Goal: Information Seeking & Learning: Learn about a topic

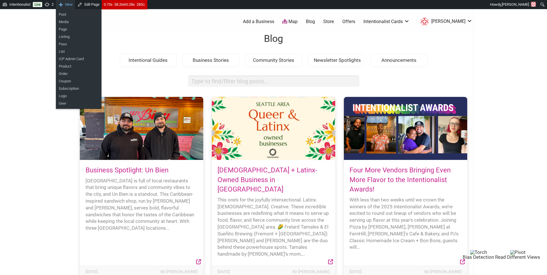
click at [72, 4] on span "New" at bounding box center [68, 4] width 7 height 9
click at [71, 13] on link "Post" at bounding box center [79, 14] width 46 height 7
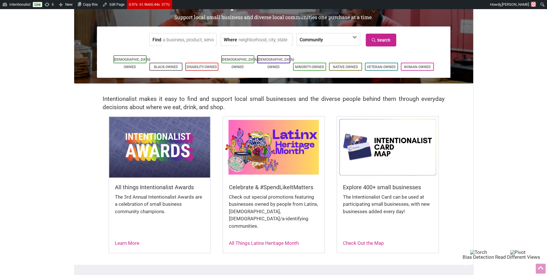
scroll to position [55, 0]
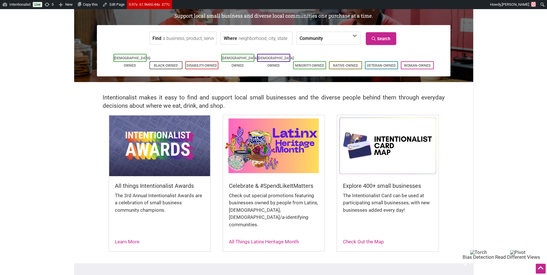
click at [190, 31] on form "Find Where Community Asian-Owned Black-Owned Disability-Owned Family-Owned Lati…" at bounding box center [273, 37] width 345 height 17
click at [189, 36] on input "Find" at bounding box center [189, 38] width 52 height 13
paste input "La Chingona Taqueria"
drag, startPoint x: 195, startPoint y: 56, endPoint x: 194, endPoint y: 61, distance: 5.7
click at [194, 61] on div "La Chingona Taqueria - West Seattle" at bounding box center [219, 65] width 106 height 19
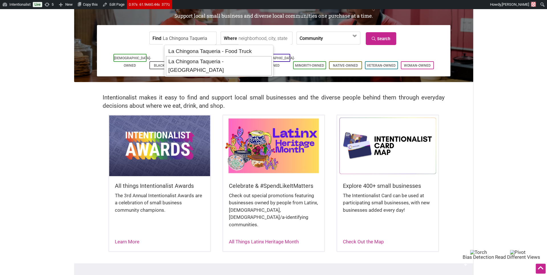
type input "La Chingona Taqueria - West Seattle"
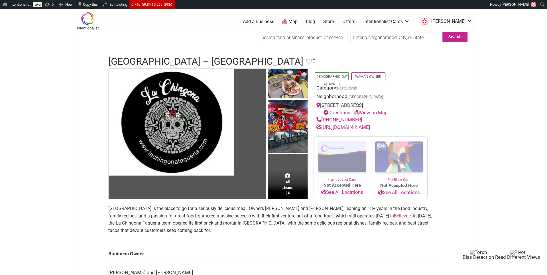
click at [274, 36] on input "search" at bounding box center [303, 37] width 88 height 11
paste input "Greenbridge Cafe"
type input "Greenbridge Cafe"
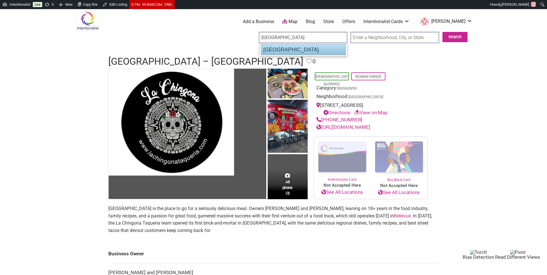
click at [277, 48] on div "Greenbridge Cafe" at bounding box center [303, 49] width 85 height 11
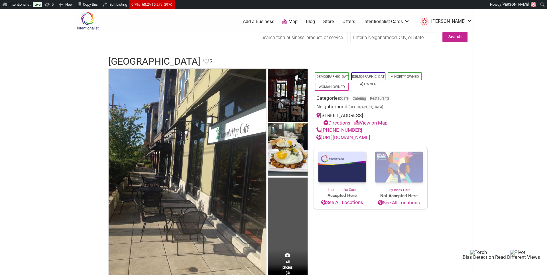
click at [286, 38] on input "search" at bounding box center [303, 37] width 88 height 11
paste input "B-Town Halo Gril"
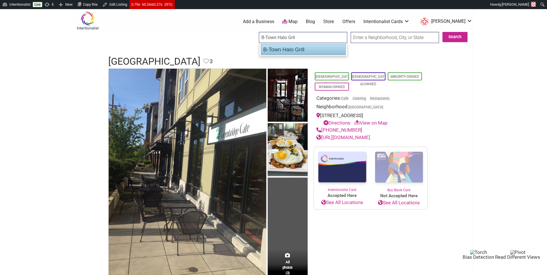
click at [284, 49] on div "B-Town Halo Grill" at bounding box center [303, 49] width 85 height 11
type input "B-Town Halo Grill"
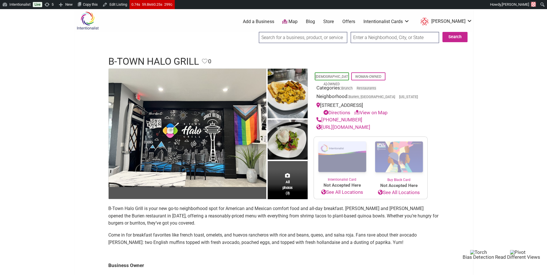
click at [280, 35] on input "search" at bounding box center [303, 37] width 88 height 11
paste input "[PERSON_NAME] Salvadoran Kitchen"
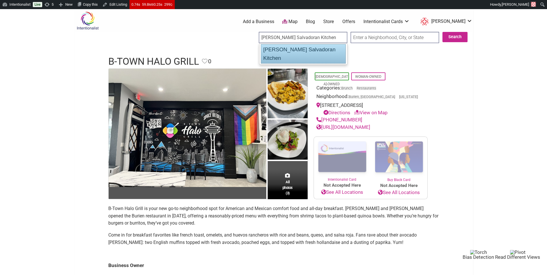
click at [283, 51] on div "[PERSON_NAME] Salvadoran Kitchen" at bounding box center [303, 53] width 85 height 19
type input "[PERSON_NAME] Salvadoran Kitchen"
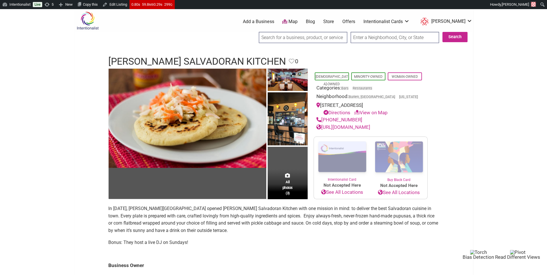
click at [279, 34] on input "search" at bounding box center [303, 37] width 88 height 11
paste input "Deli Shez Cafe"
type input "Deli Shez Cafe"
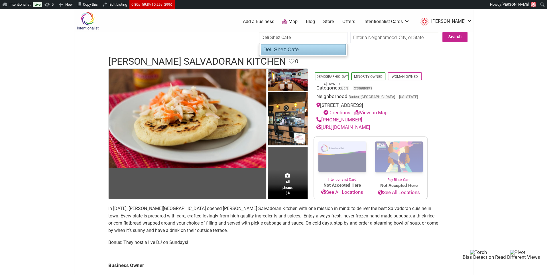
click at [277, 54] on div "Deli Shez Cafe" at bounding box center [303, 49] width 85 height 11
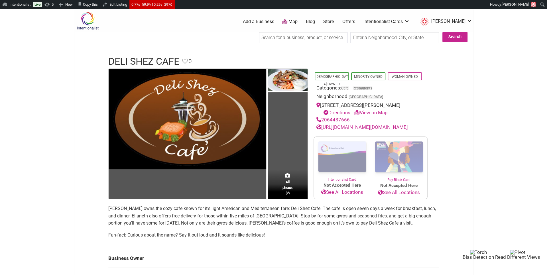
click at [297, 37] on input "search" at bounding box center [303, 37] width 88 height 11
paste input "B&Z Family Mexican"
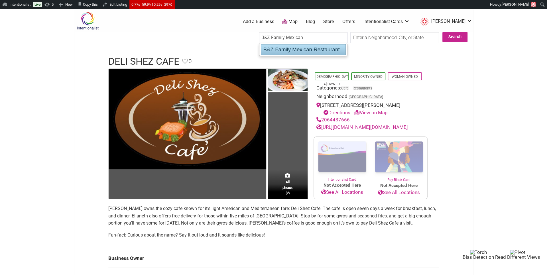
click at [298, 48] on div "B&Z Family Mexican Restaurant" at bounding box center [303, 49] width 85 height 11
type input "B&Z Family Mexican Restaurant"
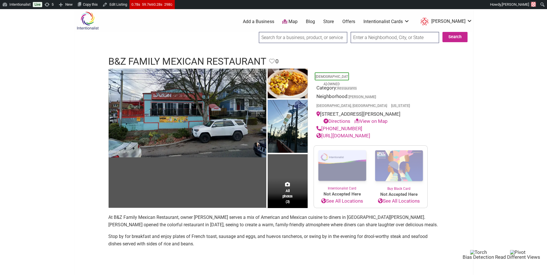
click at [292, 38] on input "search" at bounding box center [303, 37] width 88 height 11
paste input "Arosa Cafe"
type input "Arosa Cafe"
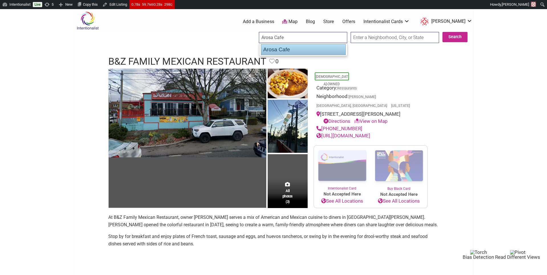
click at [291, 50] on div "Arosa Cafe" at bounding box center [303, 49] width 85 height 11
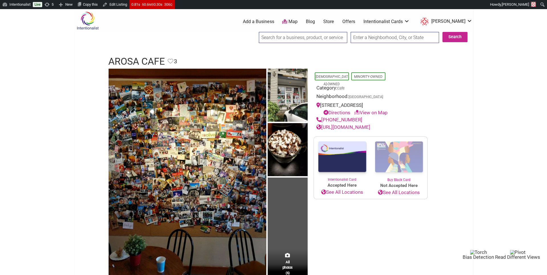
click at [275, 42] on input "search" at bounding box center [303, 37] width 88 height 11
paste input "El Farol"
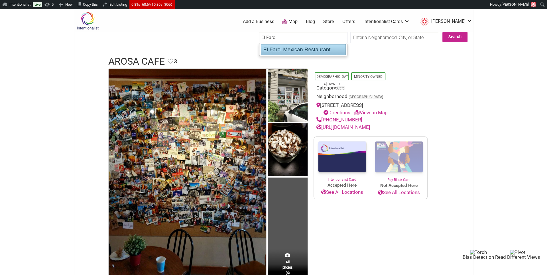
click at [277, 52] on div "El Farol Mexican Restaurant" at bounding box center [303, 49] width 85 height 11
type input "El Farol Mexican Restaurant"
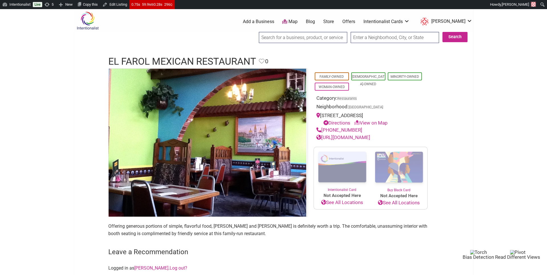
click at [314, 34] on input "search" at bounding box center [303, 37] width 88 height 11
paste input "Flair Taco"
type input "Flair Taco"
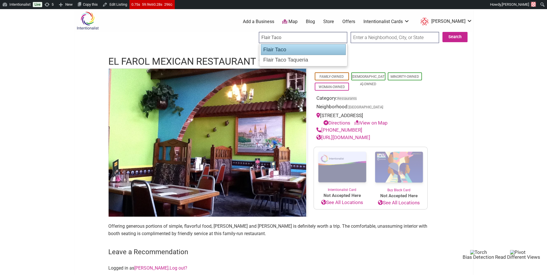
click at [302, 49] on div "Flair Taco" at bounding box center [303, 49] width 85 height 11
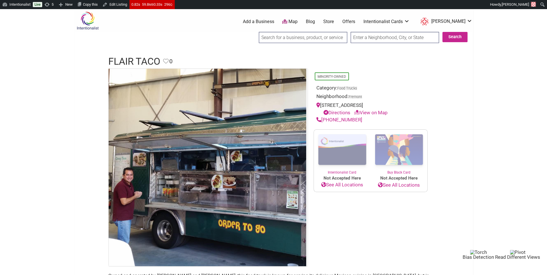
click at [272, 33] on input "search" at bounding box center [303, 37] width 88 height 11
paste input "La Palmera"
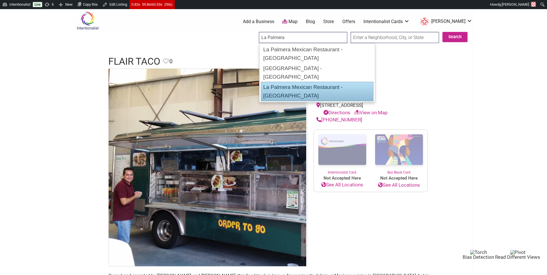
click at [274, 82] on div "La Palmera Mexican Restaurant - [GEOGRAPHIC_DATA]" at bounding box center [317, 91] width 113 height 19
type input "La Palmera Mexican Restaurant - [GEOGRAPHIC_DATA]"
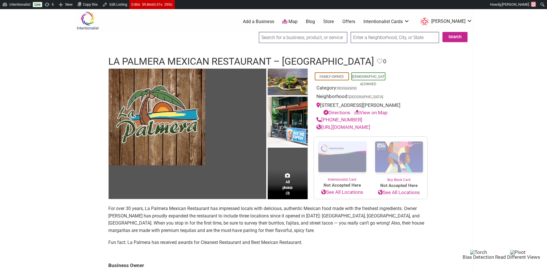
click at [283, 36] on input "search" at bounding box center [303, 37] width 88 height 11
paste input "Citizen Cafe"
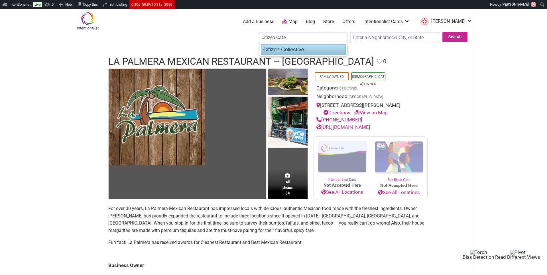
click at [285, 50] on div "Citizen Collective" at bounding box center [303, 49] width 85 height 11
type input "Citizen Collective"
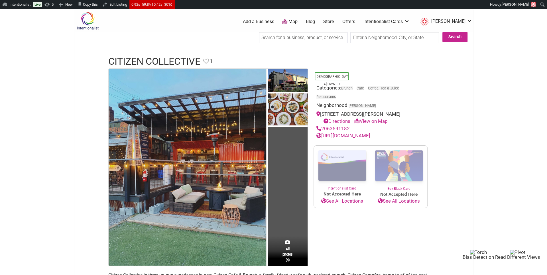
click at [283, 38] on input "search" at bounding box center [303, 37] width 88 height 11
paste input "Agave Cocina"
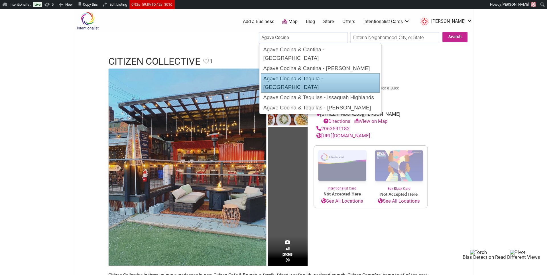
click at [282, 73] on div "Agave Cocina & Tequila - [GEOGRAPHIC_DATA]" at bounding box center [320, 82] width 119 height 19
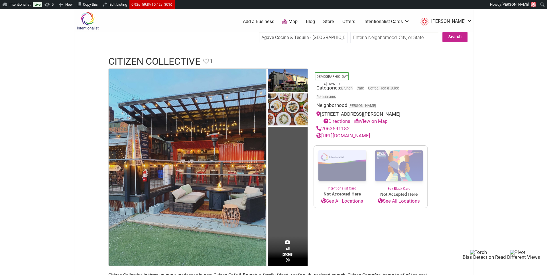
type input "Agave Cocina & Tequila - [GEOGRAPHIC_DATA]"
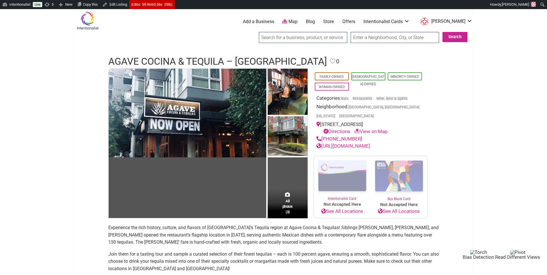
click at [278, 40] on input "search" at bounding box center [303, 37] width 88 height 11
paste input "Agave Cocina"
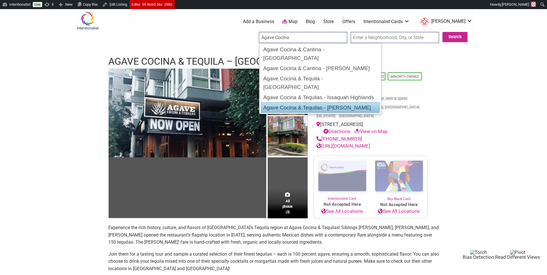
click at [277, 102] on div "Agave Cocina & Tequilas - Queen Anne" at bounding box center [320, 107] width 119 height 11
type input "Agave Cocina & Tequilas - Queen Anne"
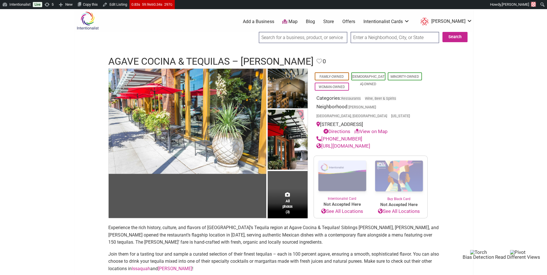
click at [295, 33] on input "search" at bounding box center [303, 37] width 88 height 11
paste input "Plaza Garibaldi"
type input "Plaza Garibaldi"
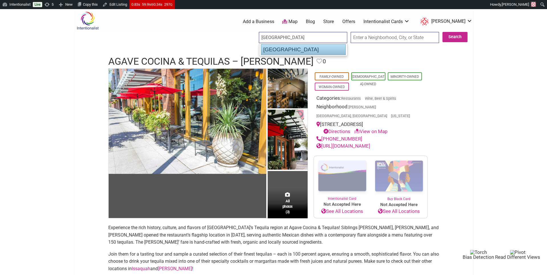
click at [293, 52] on div "Plaza Garibaldi" at bounding box center [303, 49] width 85 height 11
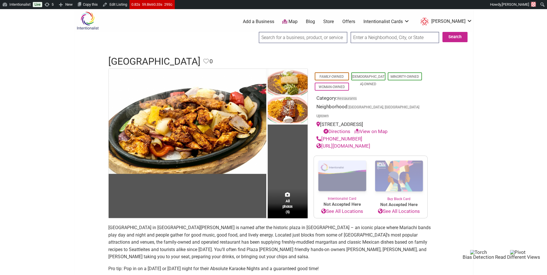
click at [278, 39] on input "search" at bounding box center [303, 37] width 88 height 11
paste input "Kikey’s Cafe"
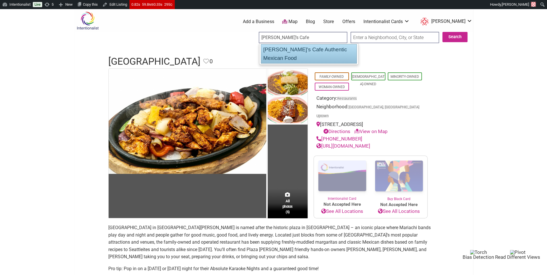
click at [278, 49] on div "Kikey's Cafe Authentic Mexican Food" at bounding box center [309, 53] width 96 height 19
type input "Kikey's Cafe Authentic Mexican Food"
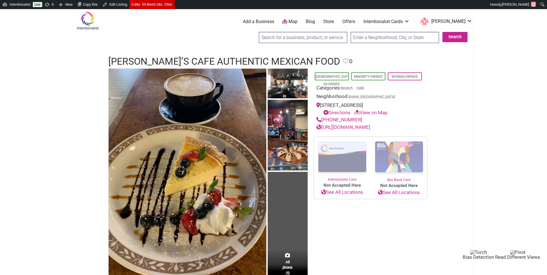
click at [283, 35] on input "search" at bounding box center [303, 37] width 88 height 11
paste input "[GEOGRAPHIC_DATA]"
type input "[GEOGRAPHIC_DATA]"
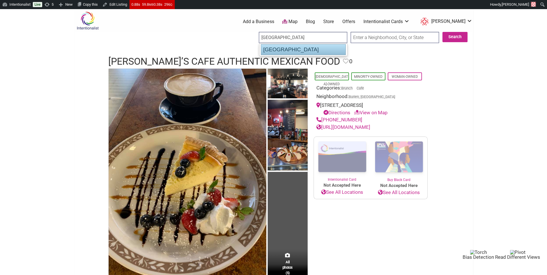
click at [283, 48] on div "[GEOGRAPHIC_DATA]" at bounding box center [303, 49] width 85 height 11
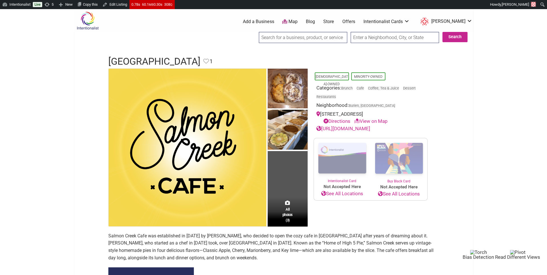
click at [274, 34] on input "search" at bounding box center [303, 37] width 88 height 11
paste input "Baja Bistro"
type input "Baja Bistro"
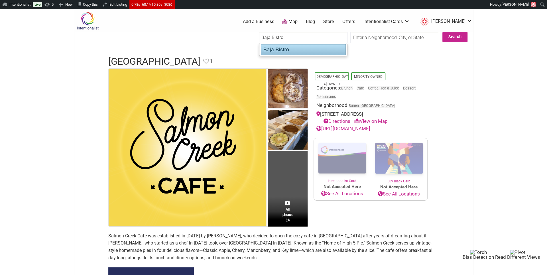
click at [286, 47] on div "Baja Bistro" at bounding box center [303, 49] width 85 height 11
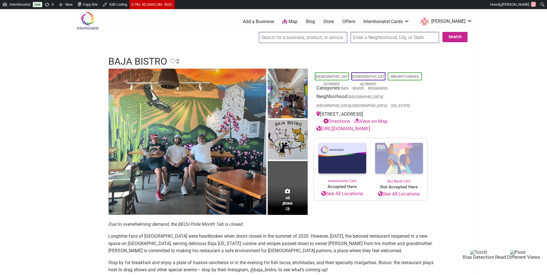
click at [274, 39] on input "search" at bounding box center [303, 37] width 88 height 11
paste input "El Parche Colombiano"
type input "El Parche Colombiano"
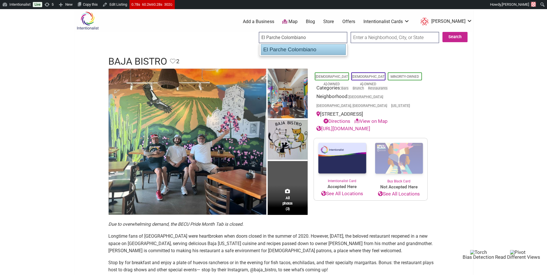
click at [275, 49] on div "El Parche Colombiano" at bounding box center [303, 49] width 85 height 11
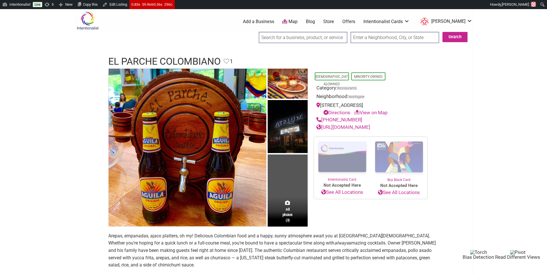
click at [295, 33] on input "search" at bounding box center [303, 37] width 88 height 11
paste input "Casa Patrón"
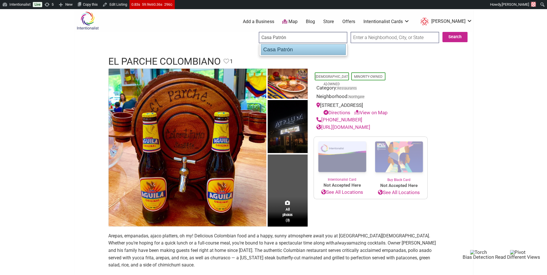
click at [290, 51] on div "Casa Patrón" at bounding box center [303, 49] width 85 height 11
type input "Casa Patrón"
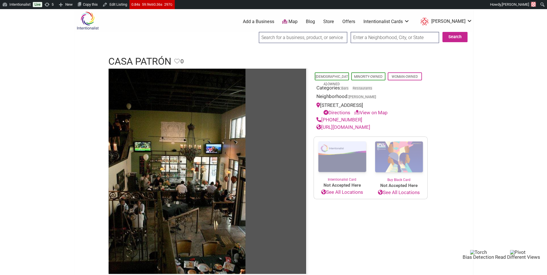
click at [270, 39] on input "search" at bounding box center [303, 37] width 88 height 11
paste input "Casa Patrón"
type input "Casa Patrón"
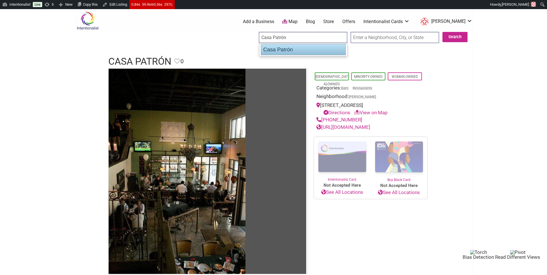
click at [272, 50] on div "Casa Patrón" at bounding box center [303, 49] width 85 height 11
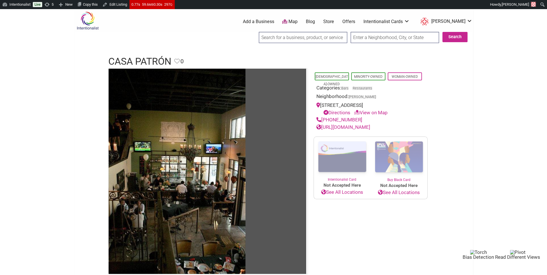
click at [295, 38] on input "search" at bounding box center [303, 37] width 88 height 11
paste input "Situ Tacos"
type input "Situ Tacos"
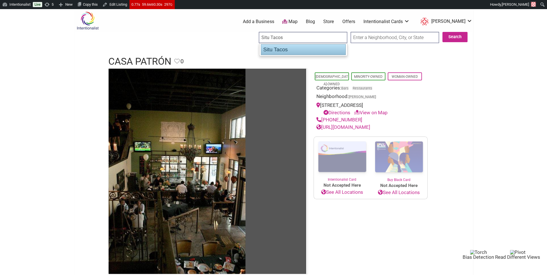
click at [290, 50] on div "Situ Tacos" at bounding box center [303, 49] width 85 height 11
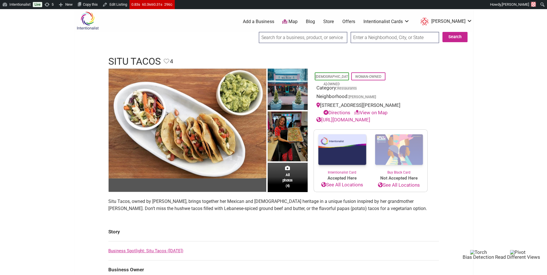
click at [309, 38] on input "search" at bounding box center [303, 37] width 88 height 11
paste input "El Moose"
type input "El Moose"
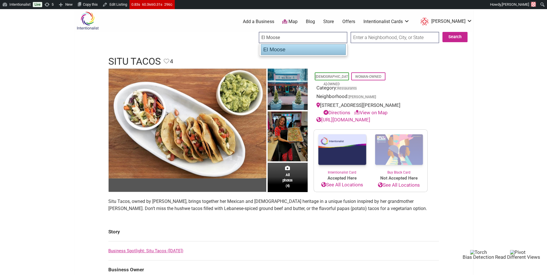
click at [301, 48] on div "El Moose" at bounding box center [303, 49] width 85 height 11
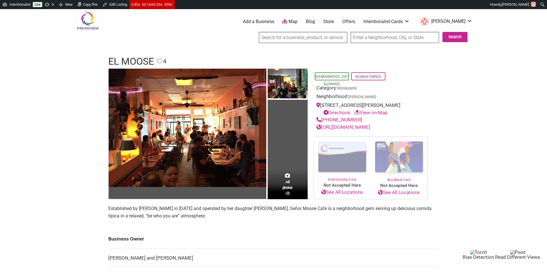
click at [293, 39] on input "search" at bounding box center [303, 37] width 88 height 11
paste input "Frelard Tamales"
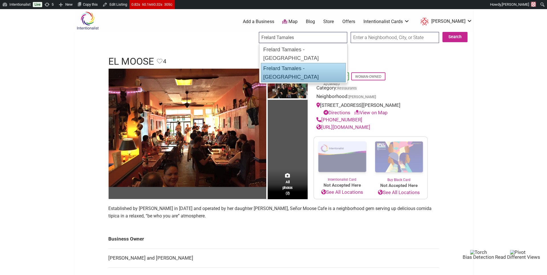
click at [287, 63] on div "Frelard Tamales - [GEOGRAPHIC_DATA]" at bounding box center [303, 72] width 85 height 19
type input "Frelard Tamales - [GEOGRAPHIC_DATA]"
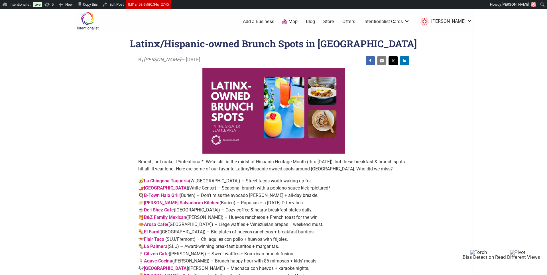
click at [315, 21] on link "Blog" at bounding box center [310, 22] width 9 height 6
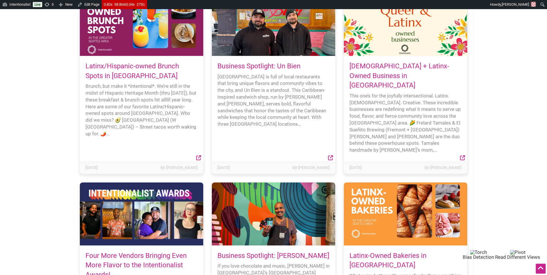
scroll to position [74, 0]
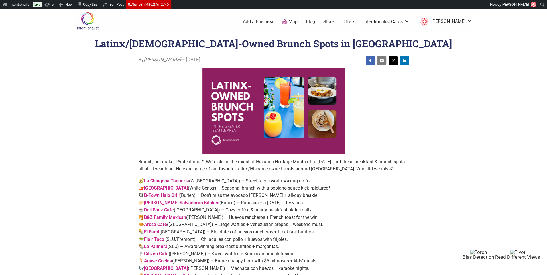
click at [172, 167] on p "Brunch, but make it *intentional*. We’re still in the midst of Hispanic Heritag…" at bounding box center [273, 165] width 271 height 15
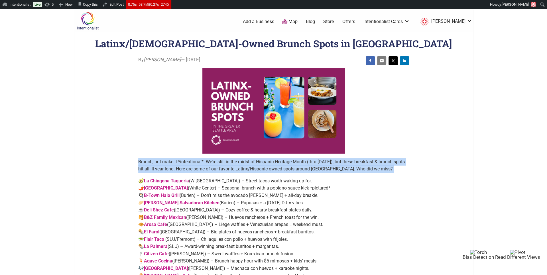
click at [172, 167] on p "Brunch, but make it *intentional*. We’re still in the midst of Hispanic Heritag…" at bounding box center [273, 165] width 271 height 15
copy div "Brunch, but make it *intentional*. We’re still in the midst of Hispanic Heritag…"
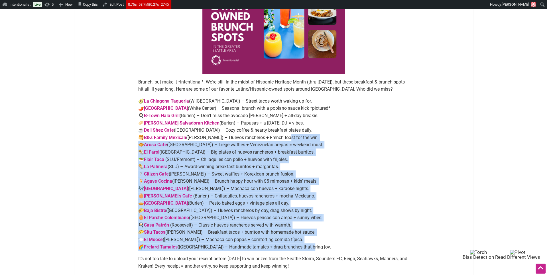
scroll to position [74, 0]
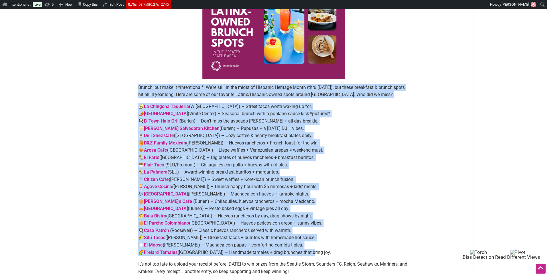
drag, startPoint x: 312, startPoint y: 168, endPoint x: 122, endPoint y: 86, distance: 206.8
click at [122, 86] on main "By Sarah — October 14, 2025 Brunch, but make it *intentional*. We’re still in t…" at bounding box center [274, 209] width 356 height 454
copy div "Brunch, but make it *intentional*. We’re still in the midst of Hispanic Heritag…"
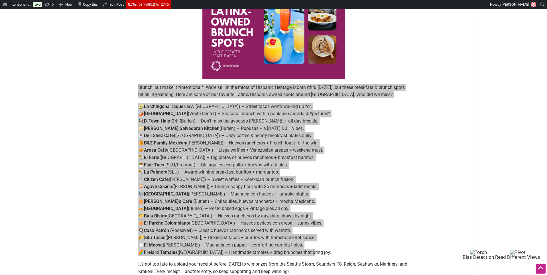
scroll to position [0, 0]
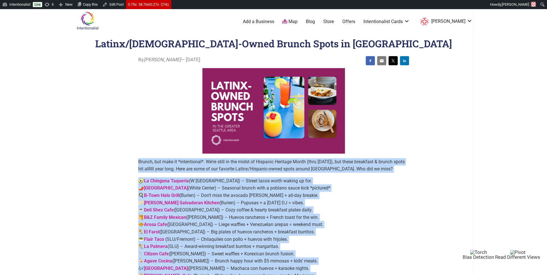
click at [315, 24] on link "Blog" at bounding box center [310, 22] width 9 height 6
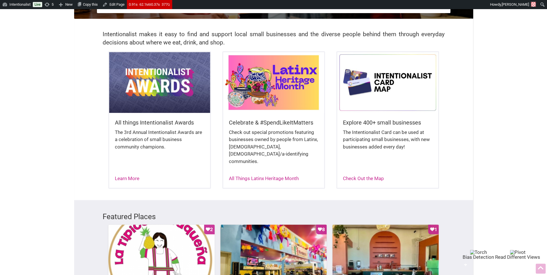
scroll to position [128, 0]
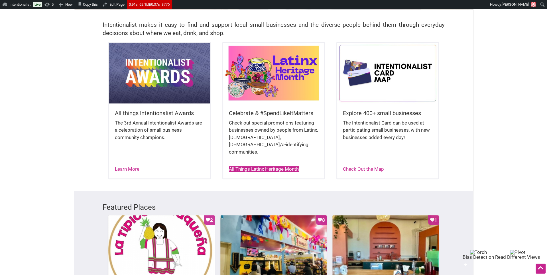
click at [239, 166] on link "All Things Latinx Heritage Month" at bounding box center [264, 169] width 70 height 6
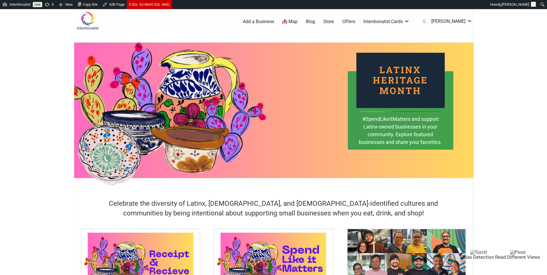
click at [96, 20] on img at bounding box center [87, 20] width 27 height 19
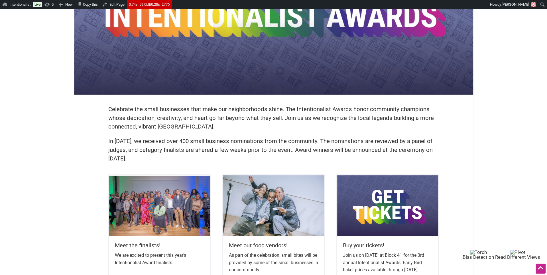
scroll to position [93, 0]
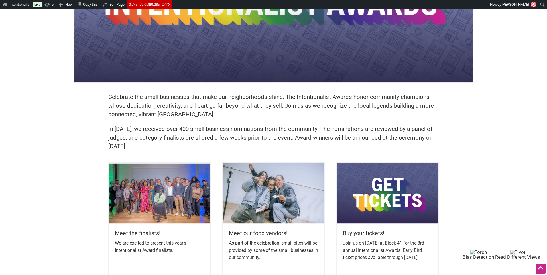
drag, startPoint x: 235, startPoint y: 187, endPoint x: 106, endPoint y: 92, distance: 160.5
click at [106, 92] on div "Celebrate the small businesses that make our neighborhoods shine. The Intention…" at bounding box center [274, 124] width 342 height 75
copy div "Celebrate the small businesses that make our neighborhoods shine. The Intention…"
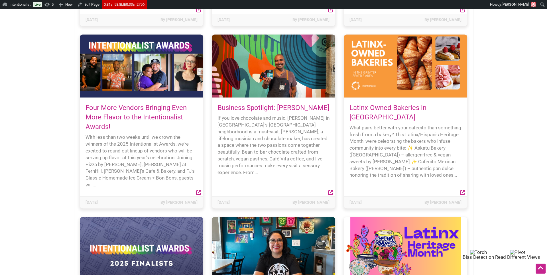
scroll to position [306, 0]
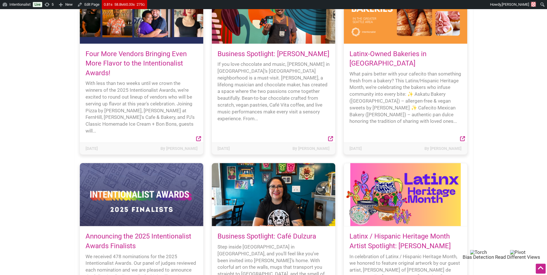
click at [159, 232] on link "Announcing the 2025 Intentionalist Awards Finalists" at bounding box center [139, 241] width 106 height 18
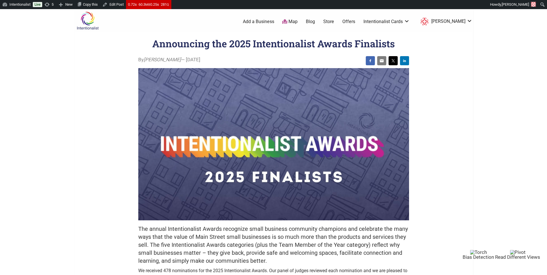
click at [85, 18] on img at bounding box center [87, 20] width 27 height 19
